Goal: Task Accomplishment & Management: Manage account settings

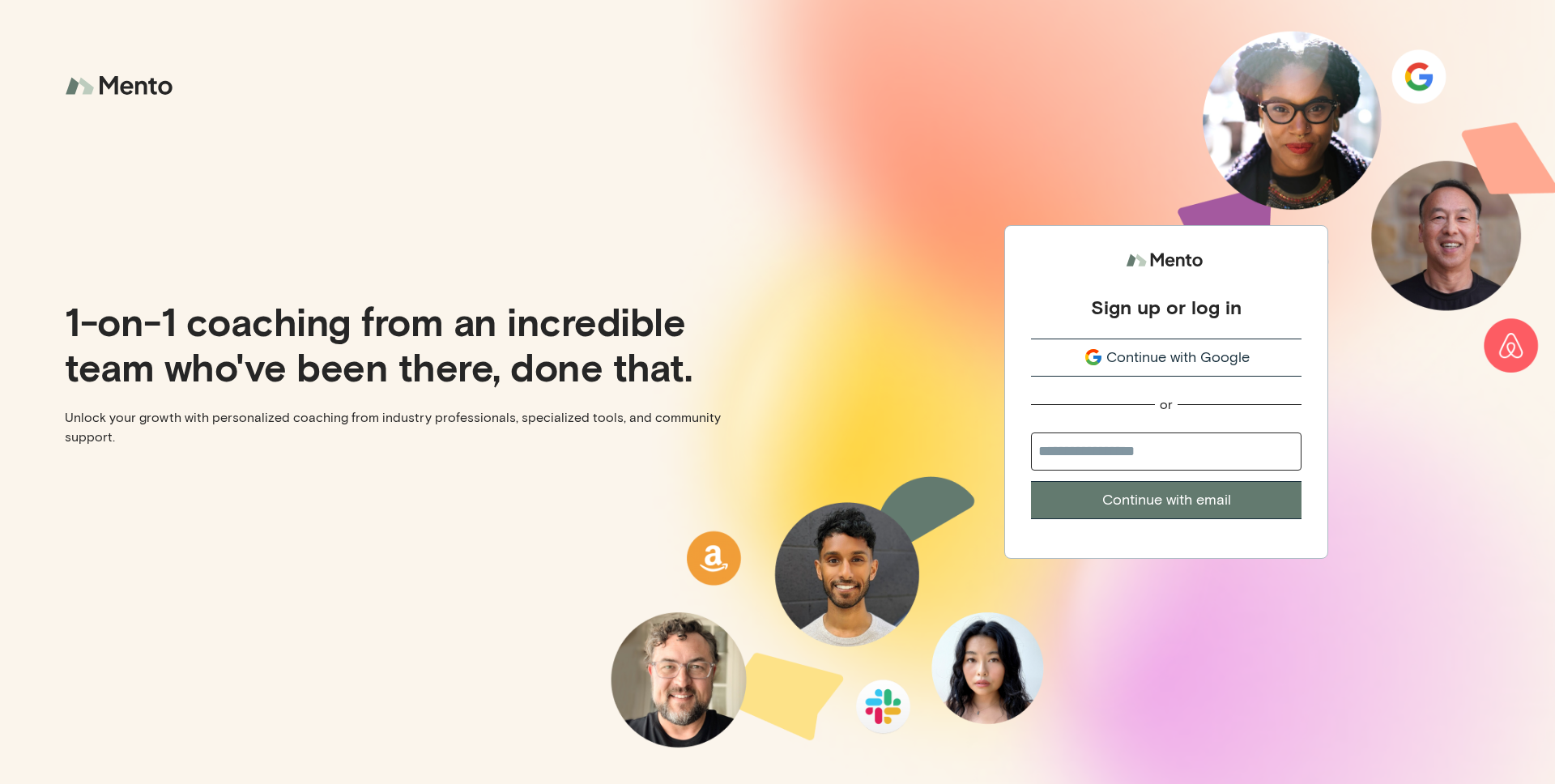
click at [1267, 462] on input "email" at bounding box center [1166, 452] width 270 height 38
type input "**********"
click at [1265, 509] on button "Continue with email" at bounding box center [1166, 501] width 270 height 38
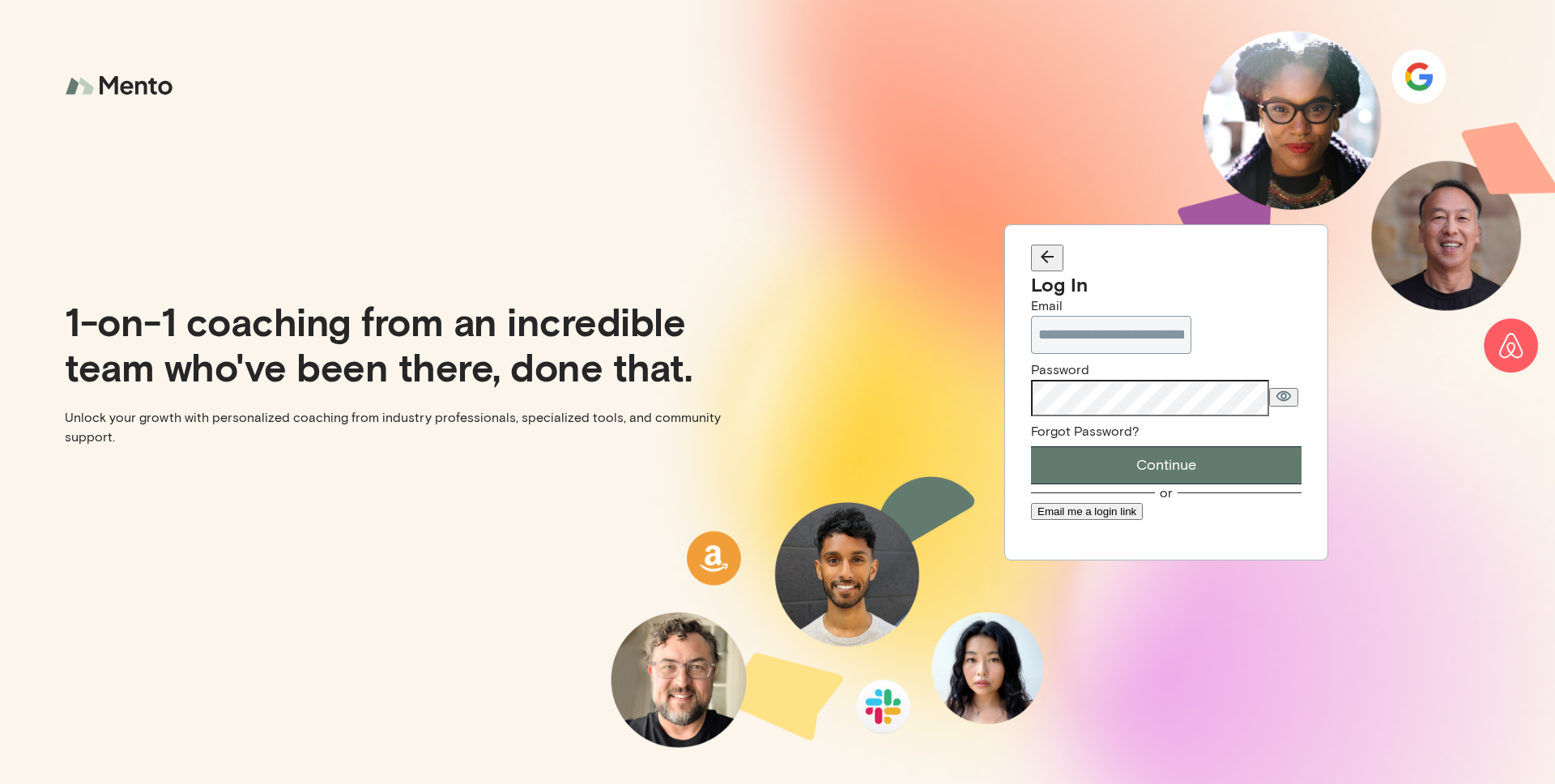
click at [0, 783] on com-1password-button at bounding box center [0, 784] width 0 height 0
click at [1031, 446] on button "Continue" at bounding box center [1166, 465] width 270 height 38
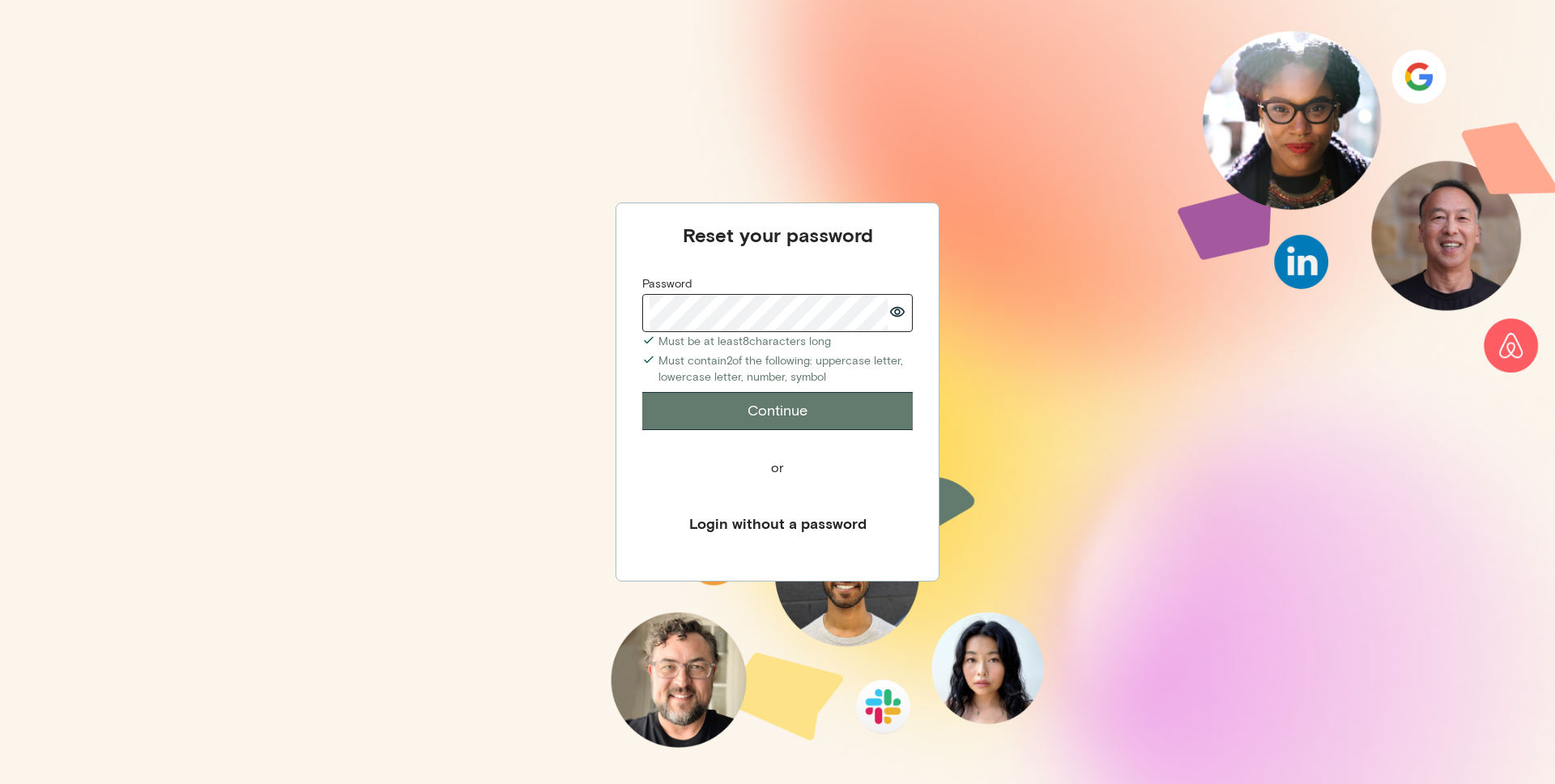
click at [846, 415] on button "Continue" at bounding box center [777, 411] width 270 height 38
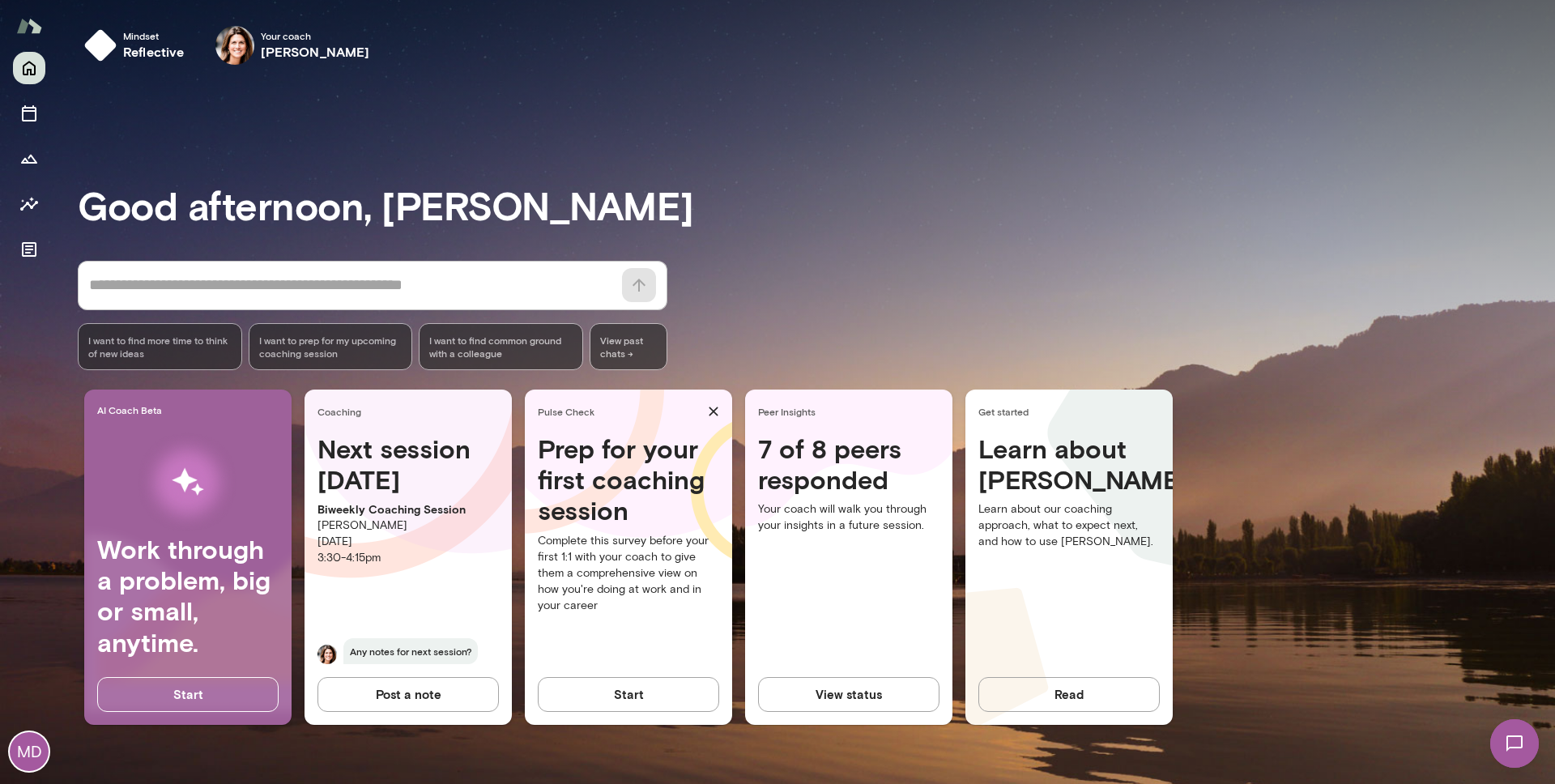
click at [1526, 739] on img at bounding box center [1514, 743] width 66 height 66
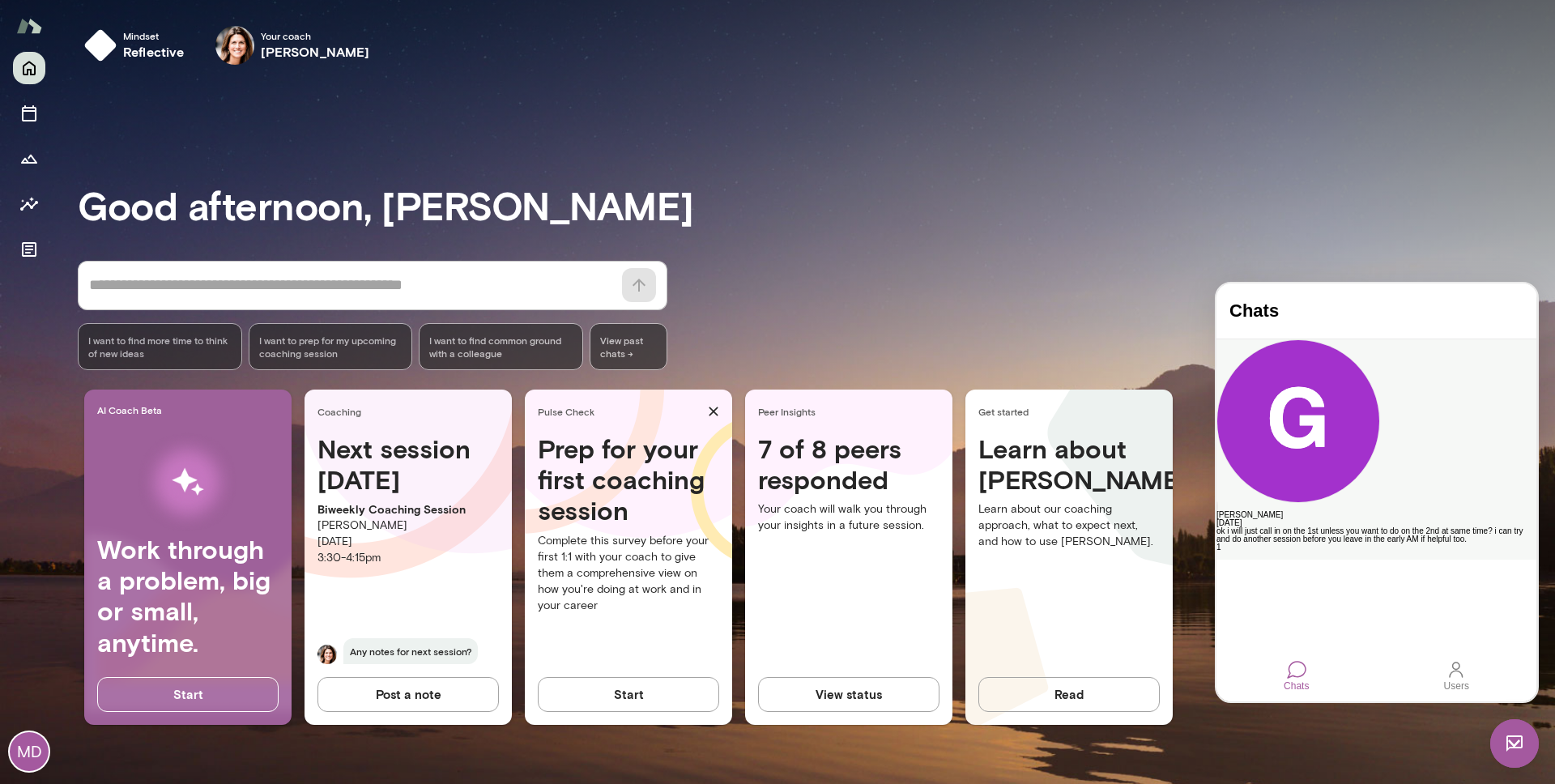
click at [1328, 511] on div "[PERSON_NAME]" at bounding box center [1377, 515] width 320 height 8
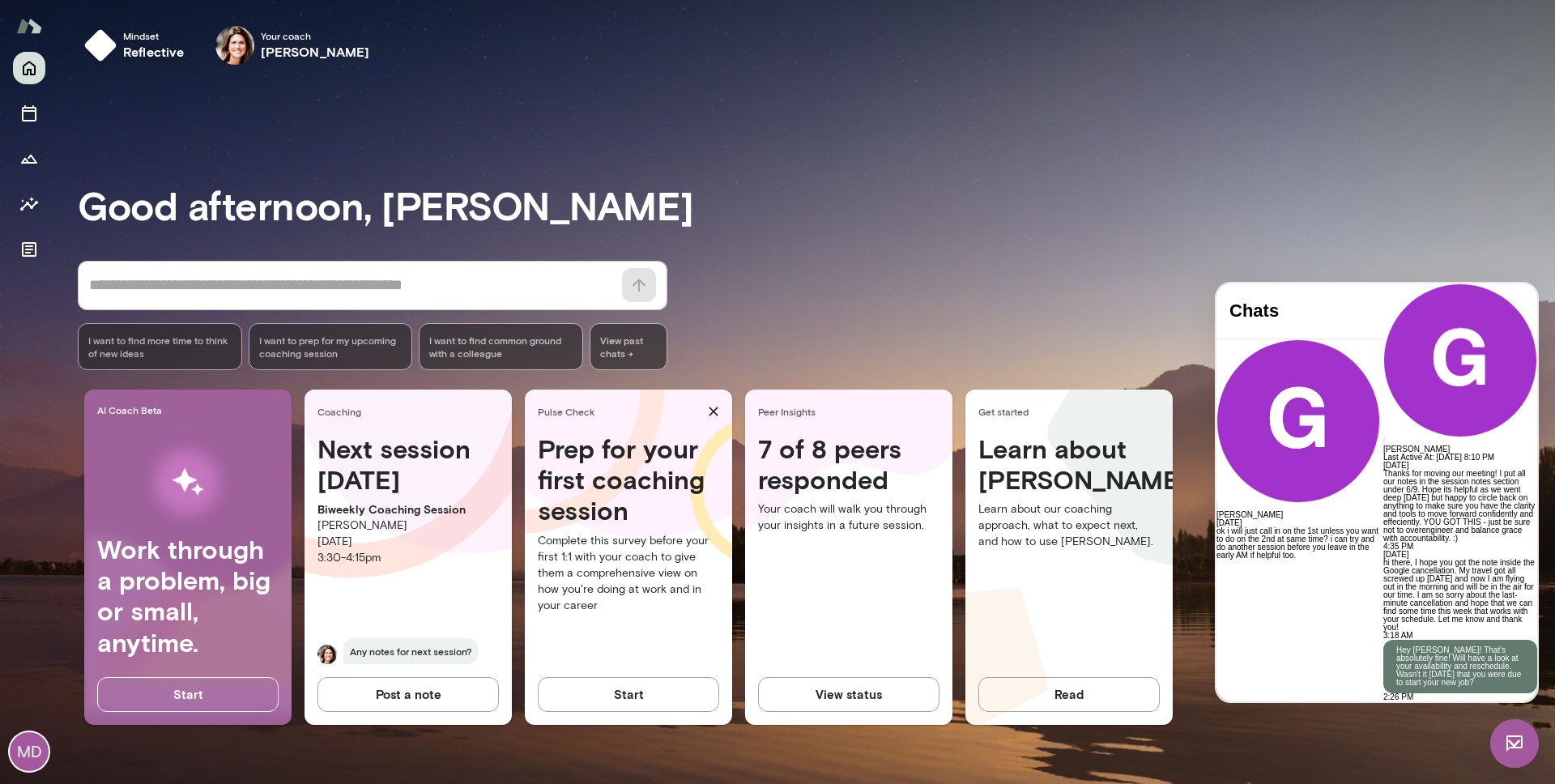
scroll to position [3883, 0]
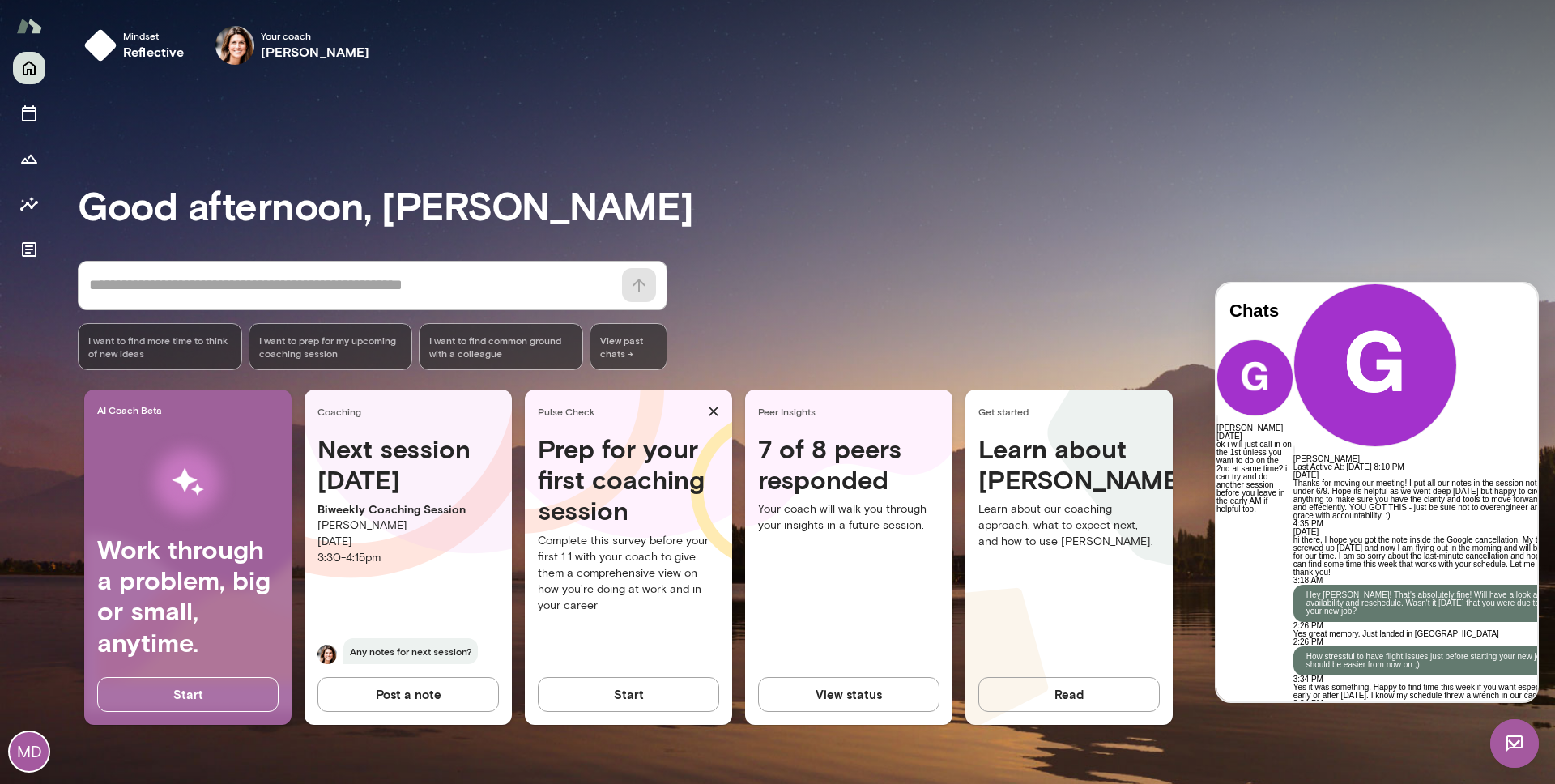
scroll to position [3986, 0]
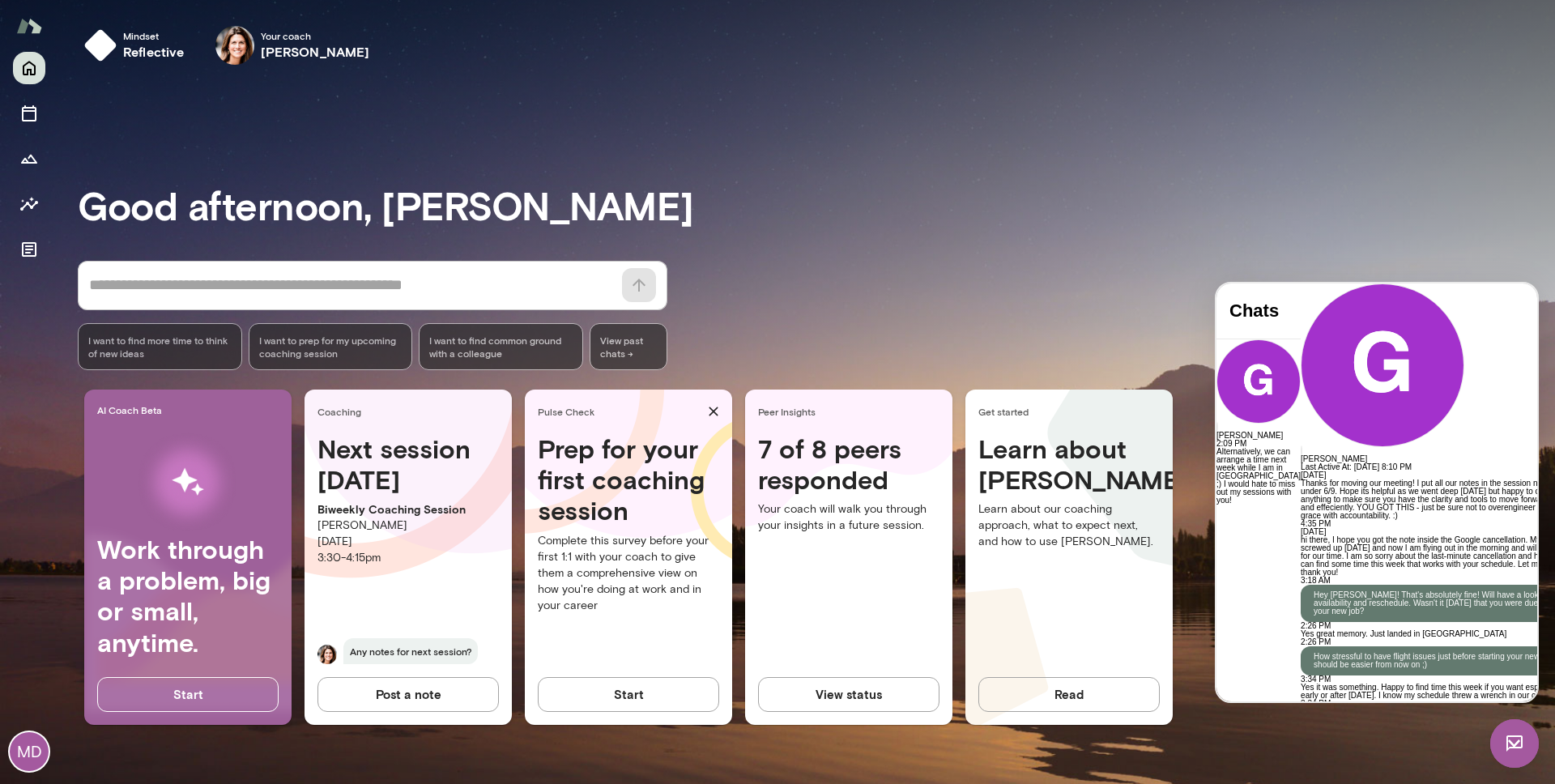
click at [874, 161] on div "Good afternoon, [PERSON_NAME] * ​ ​ I want to find more time to think of new id…" at bounding box center [816, 431] width 1478 height 668
click at [795, 185] on h3 "Good afternoon, [PERSON_NAME]" at bounding box center [816, 205] width 1478 height 45
